Goal: Find specific fact

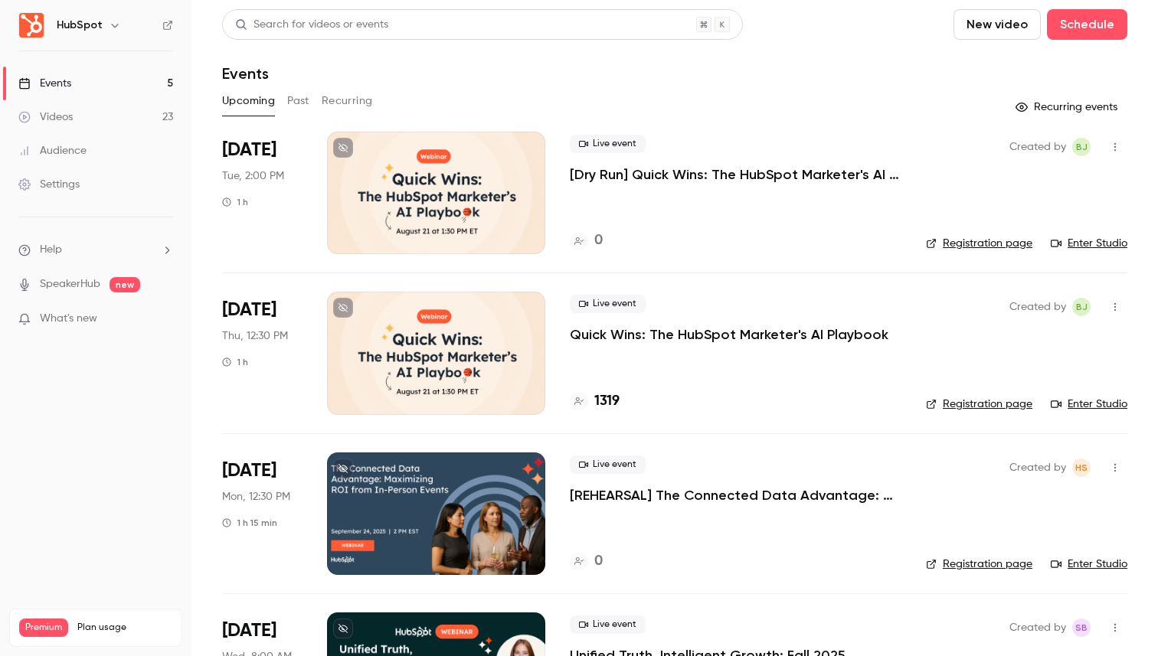
click at [725, 339] on p "Quick Wins: The HubSpot Marketer's AI Playbook" at bounding box center [729, 335] width 319 height 18
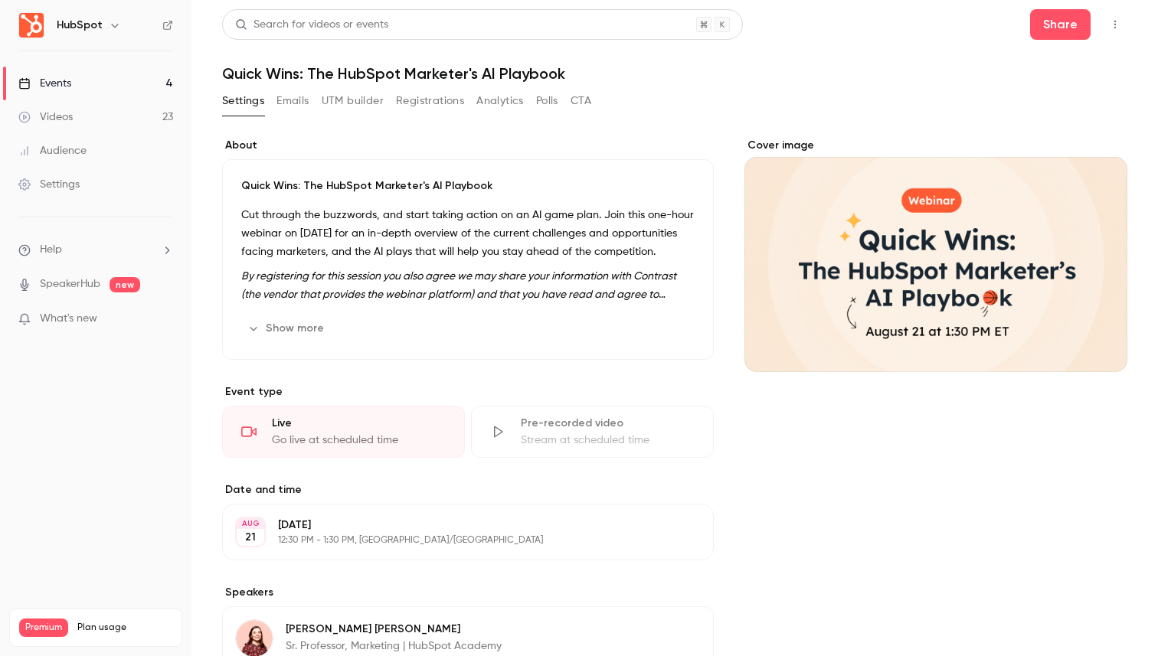
click at [432, 96] on button "Registrations" at bounding box center [430, 101] width 68 height 25
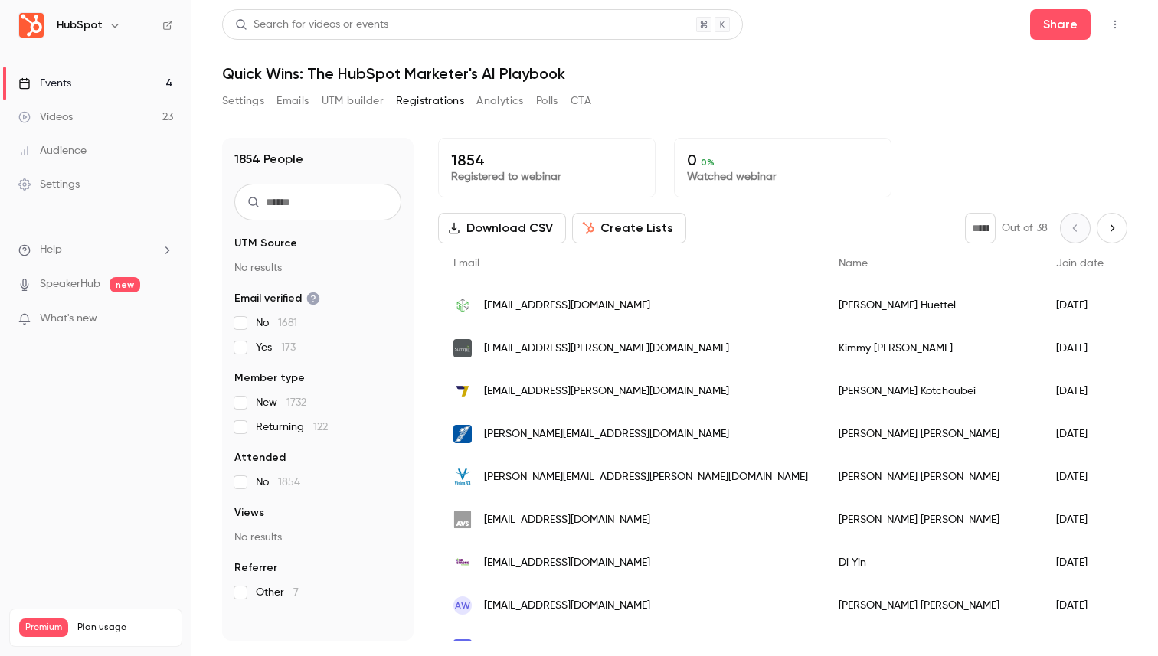
click at [332, 214] on input "text" at bounding box center [317, 202] width 167 height 37
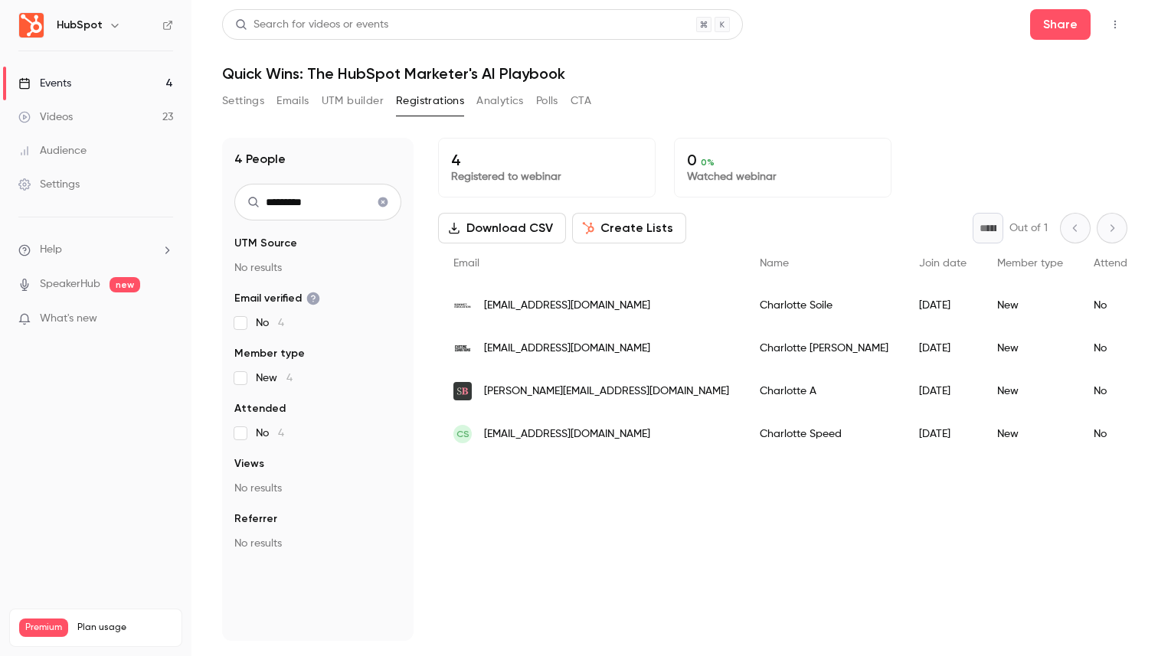
type input "*********"
drag, startPoint x: 659, startPoint y: 352, endPoint x: 476, endPoint y: 348, distance: 183.1
click at [476, 348] on div "[EMAIL_ADDRESS][DOMAIN_NAME]" at bounding box center [591, 348] width 306 height 43
copy div "[EMAIL_ADDRESS][DOMAIN_NAME]"
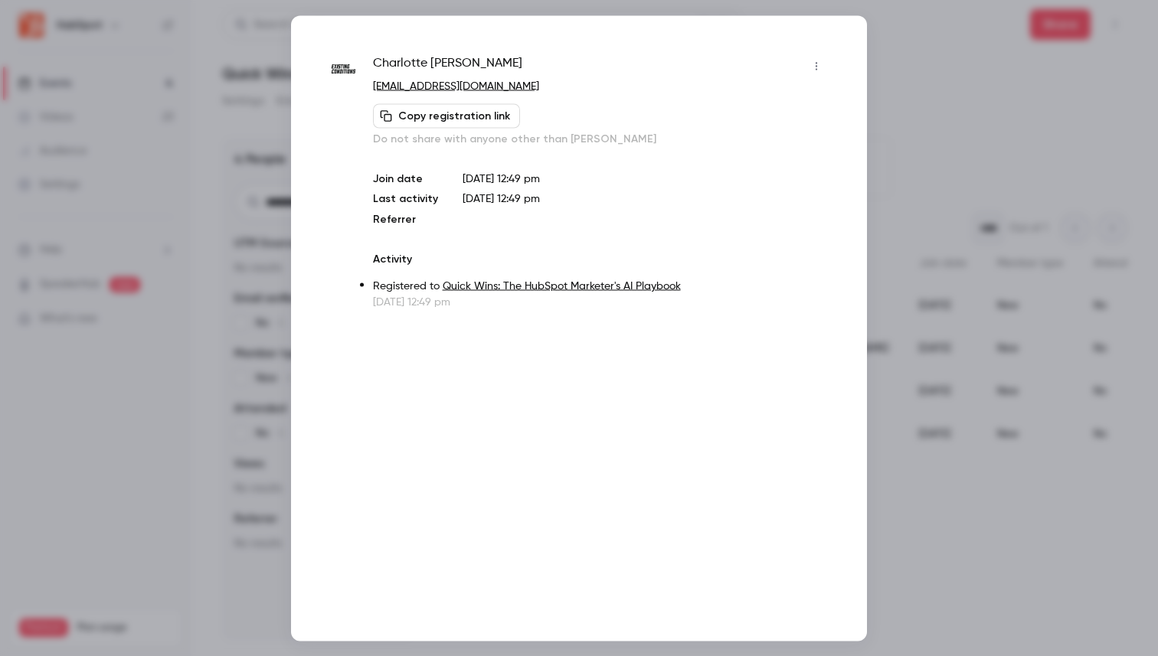
click at [948, 199] on div at bounding box center [579, 328] width 1158 height 656
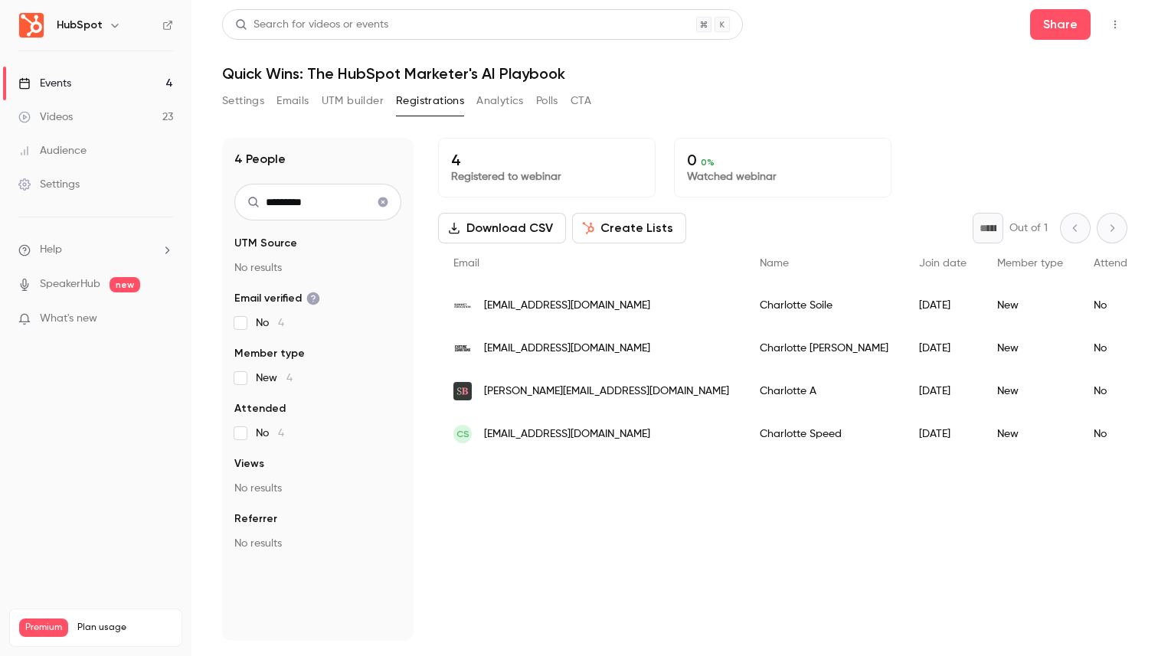
click at [254, 111] on button "Settings" at bounding box center [243, 101] width 42 height 25
